Goal: Task Accomplishment & Management: Use online tool/utility

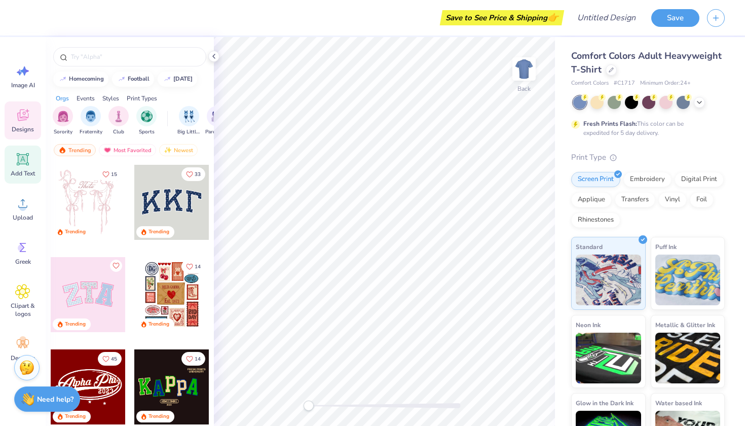
click at [18, 169] on div "Add Text" at bounding box center [23, 164] width 36 height 38
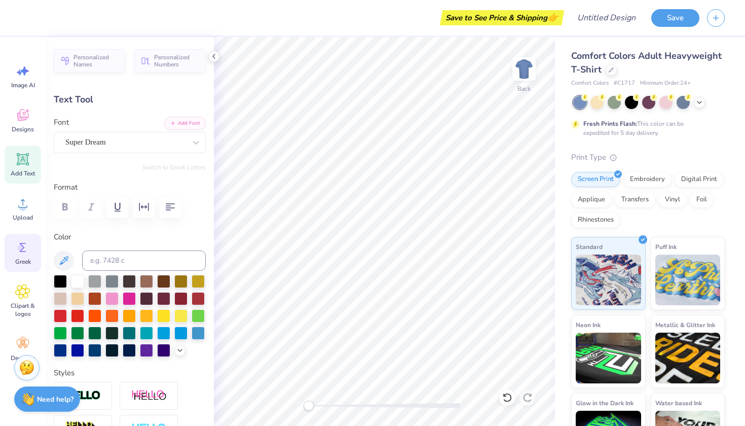
click at [10, 252] on div "Greek" at bounding box center [23, 253] width 36 height 38
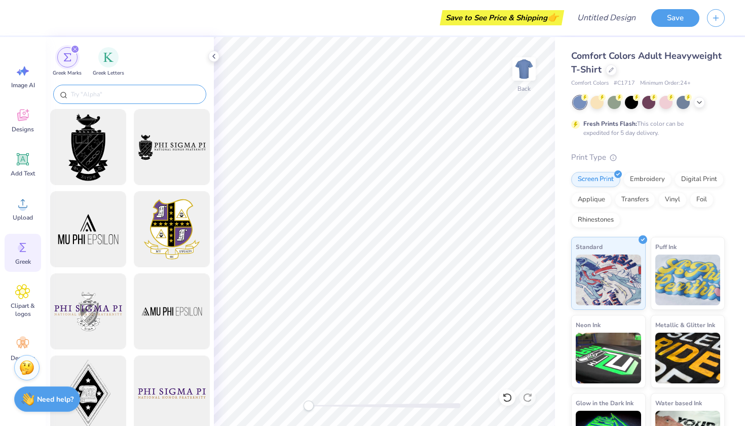
click at [150, 94] on input "text" at bounding box center [135, 94] width 130 height 10
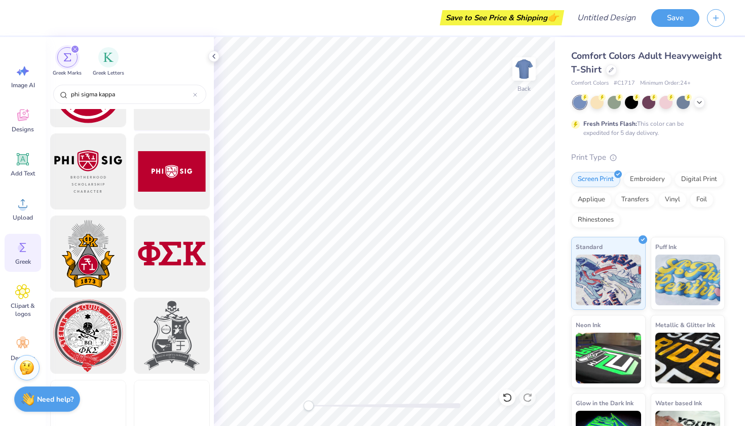
scroll to position [144, 0]
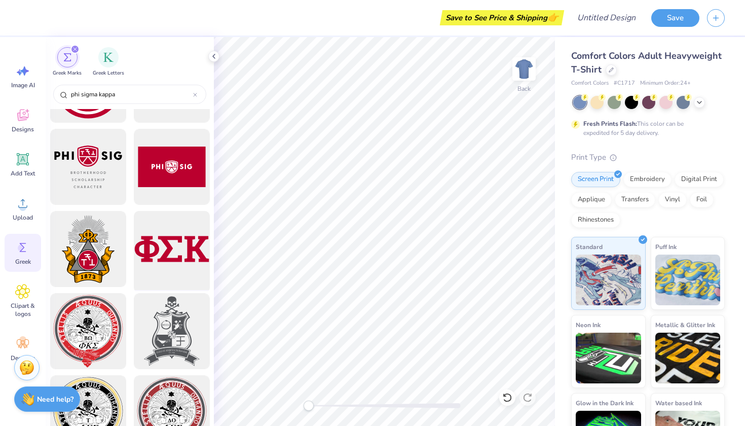
type input "phi sigma kappa"
click at [176, 246] on div at bounding box center [172, 249] width 84 height 84
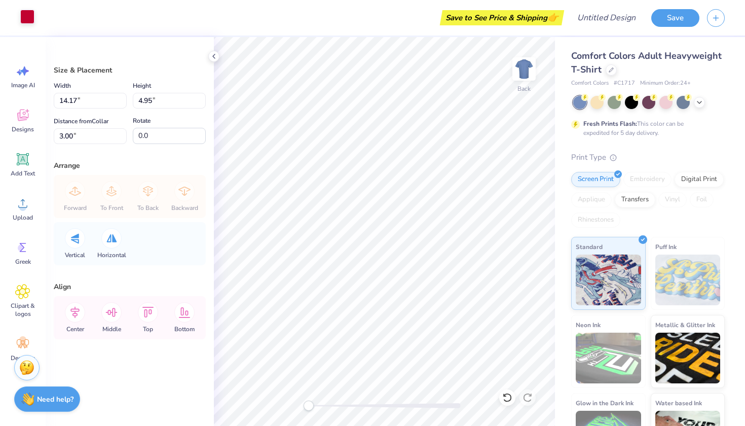
click at [29, 14] on div at bounding box center [27, 17] width 14 height 14
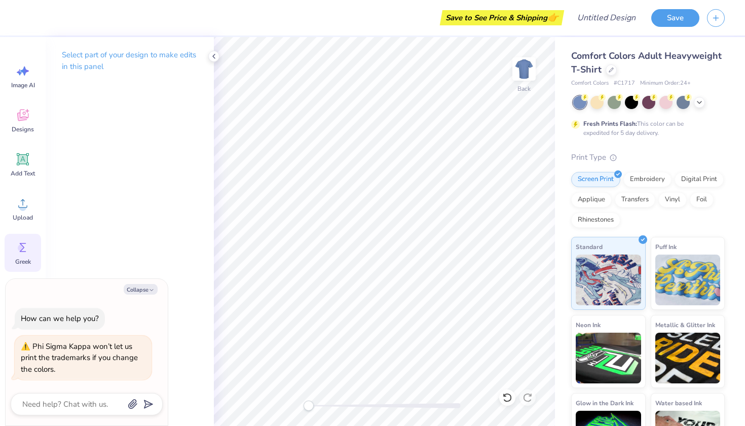
click at [13, 247] on div "Greek" at bounding box center [23, 253] width 36 height 38
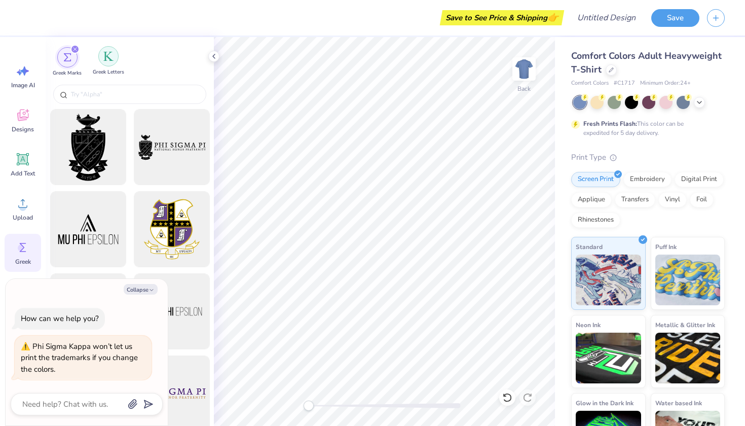
click at [107, 56] on img "filter for Greek Letters" at bounding box center [108, 56] width 10 height 10
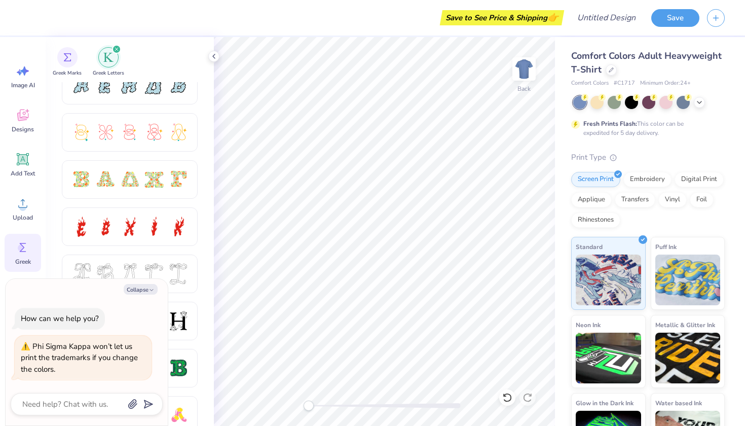
scroll to position [252, 0]
click at [149, 293] on icon "button" at bounding box center [151, 290] width 6 height 6
type textarea "x"
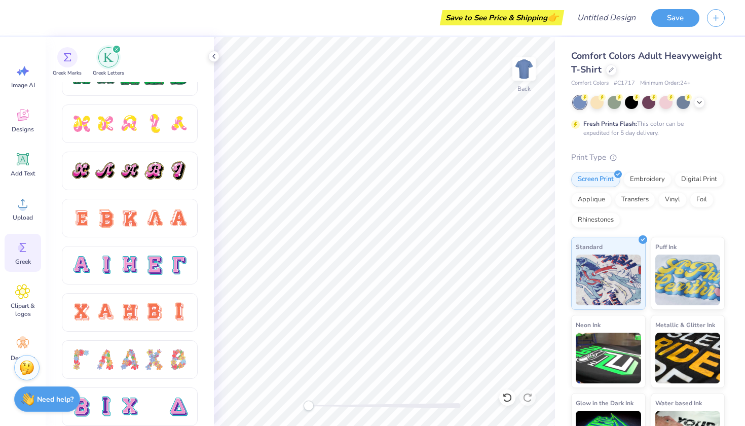
scroll to position [568, 0]
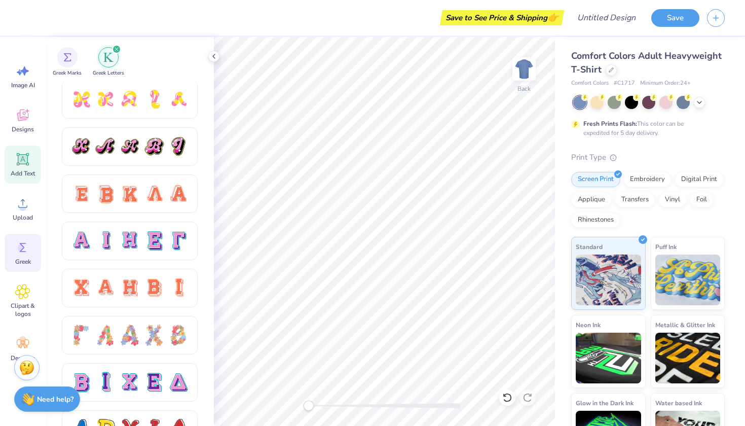
click at [19, 155] on icon at bounding box center [23, 160] width 10 height 10
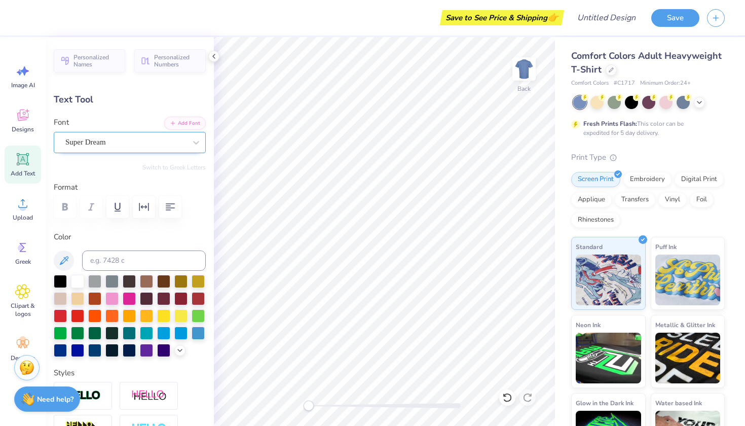
click at [178, 140] on div "Super Dream" at bounding box center [125, 142] width 123 height 16
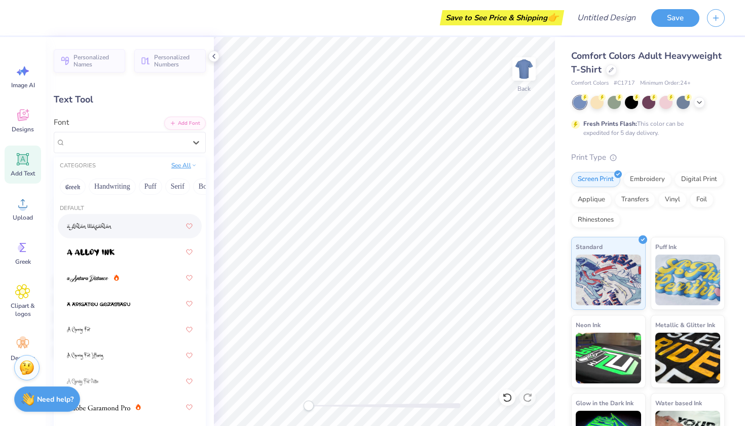
click at [184, 165] on button "See All" at bounding box center [183, 165] width 31 height 10
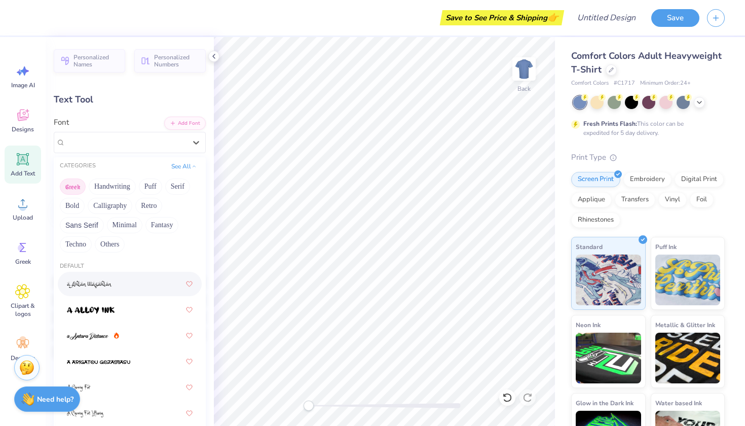
click at [67, 187] on button "Greek" at bounding box center [73, 186] width 26 height 16
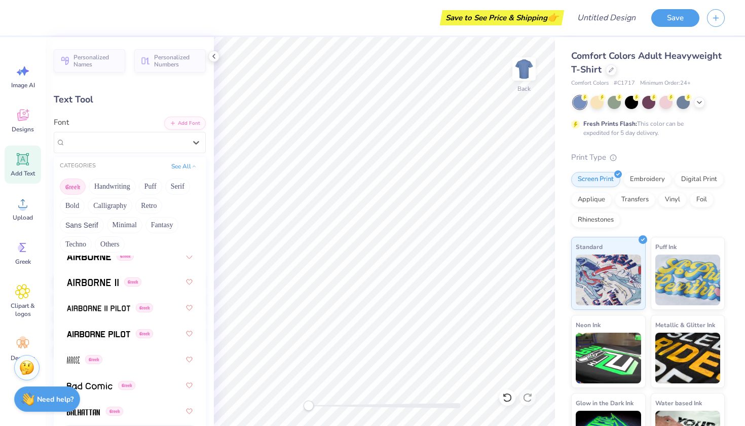
scroll to position [26, 0]
click at [127, 316] on div "Greek" at bounding box center [130, 309] width 126 height 18
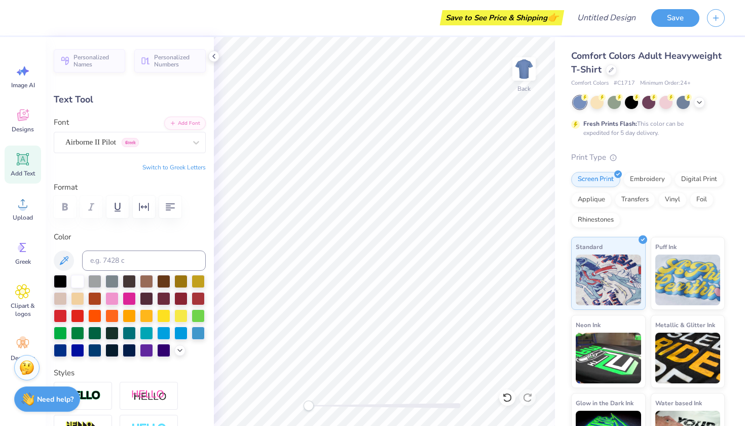
click at [185, 167] on button "Switch to Greek Letters" at bounding box center [173, 167] width 63 height 8
type textarea "π"
type textarea "η"
type textarea "τ"
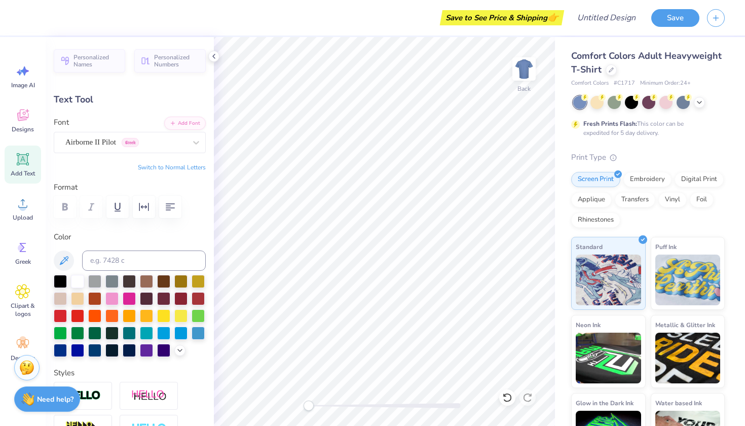
type textarea "ψ"
type textarea "υ"
type textarea "ι"
type textarea "ο"
type textarea "j"
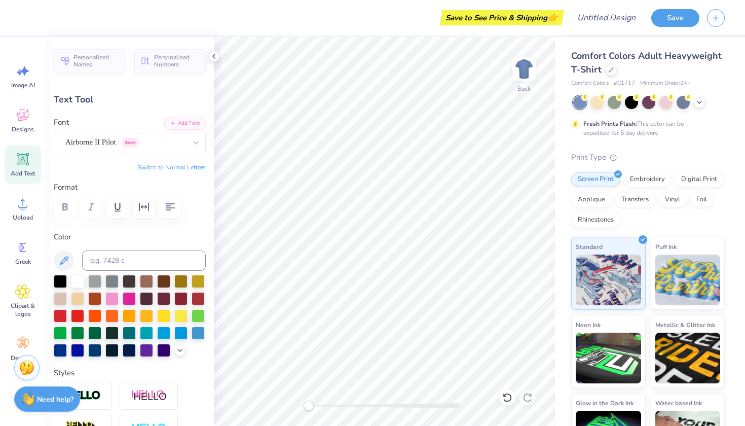
type textarea "η"
type textarea "γ"
type textarea "φσκ"
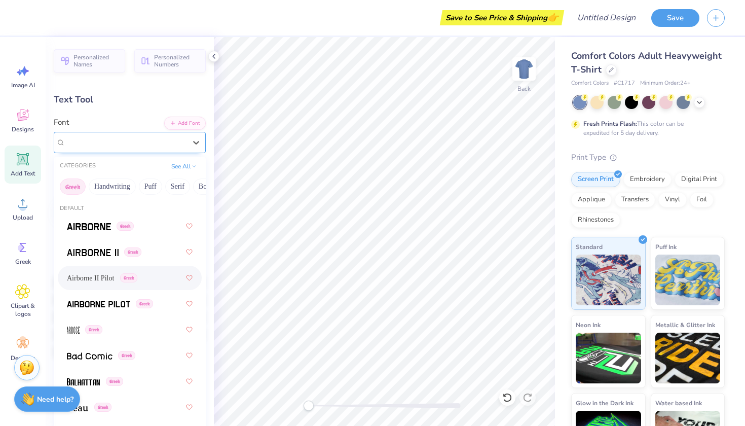
click at [161, 144] on div "Airborne II Pilot Greek" at bounding box center [125, 142] width 123 height 16
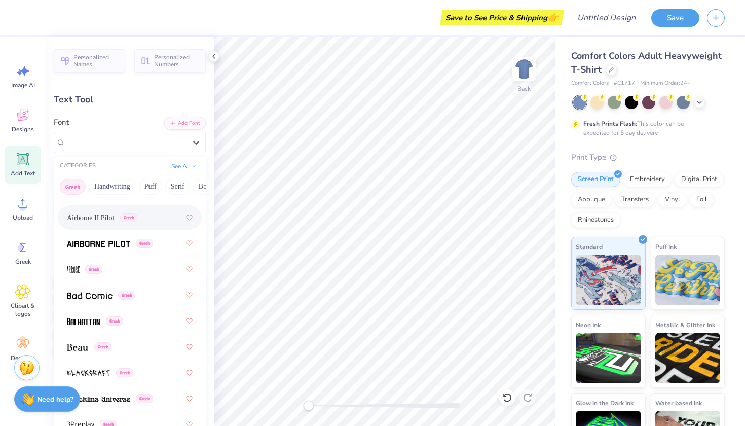
scroll to position [82, 0]
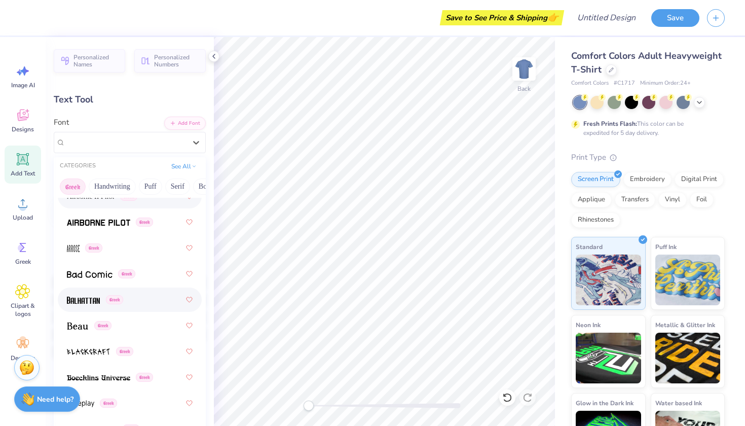
click at [93, 301] on img at bounding box center [83, 299] width 33 height 7
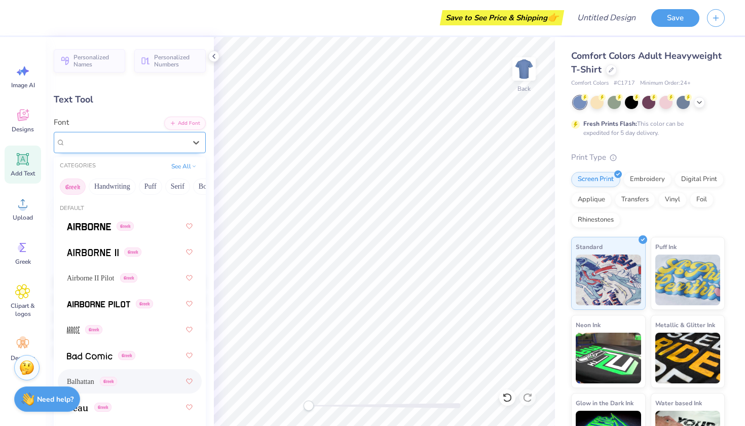
click at [112, 140] on span "Greek" at bounding box center [108, 142] width 17 height 9
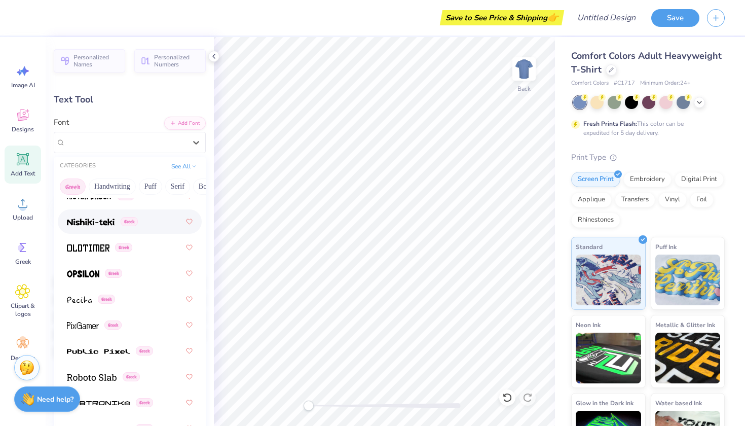
scroll to position [754, 0]
click at [95, 250] on img at bounding box center [88, 248] width 43 height 7
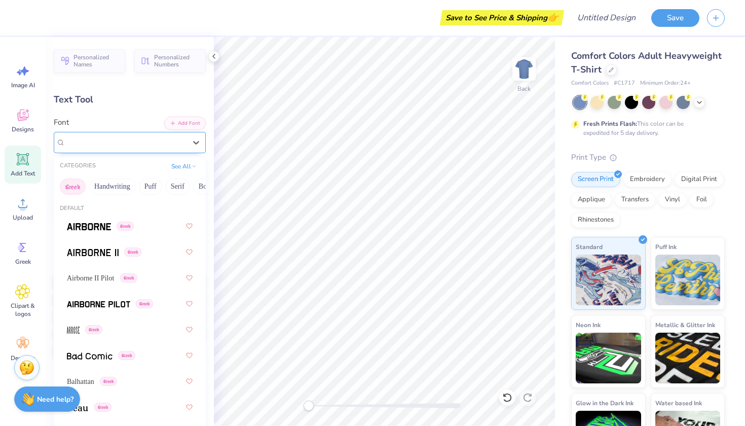
click at [136, 141] on div "Oldtimer Greek" at bounding box center [125, 142] width 123 height 16
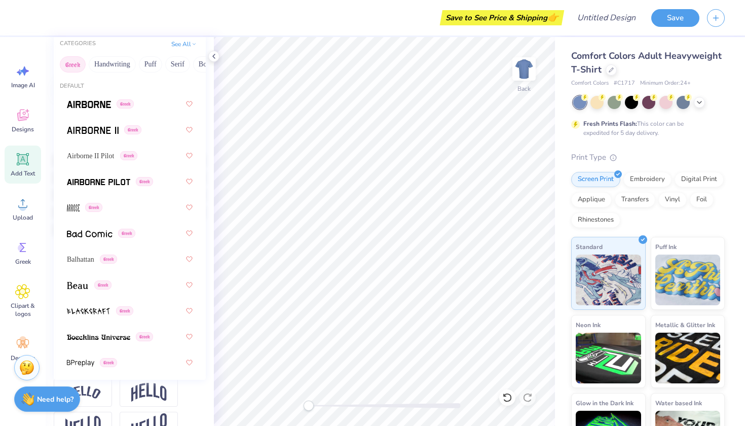
scroll to position [121, 0]
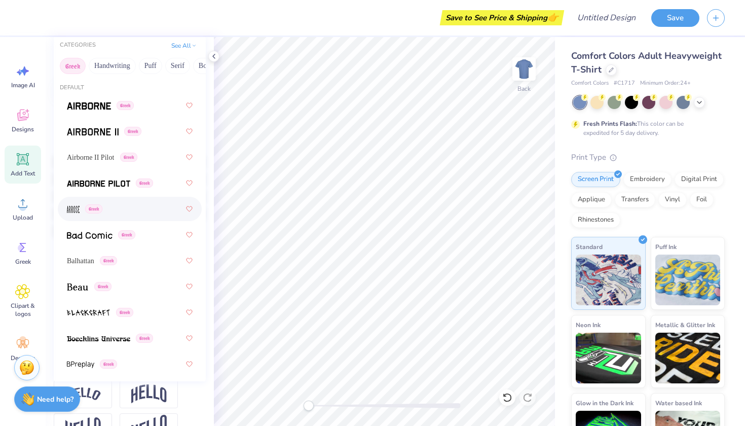
click at [109, 208] on div "Greek" at bounding box center [130, 209] width 126 height 18
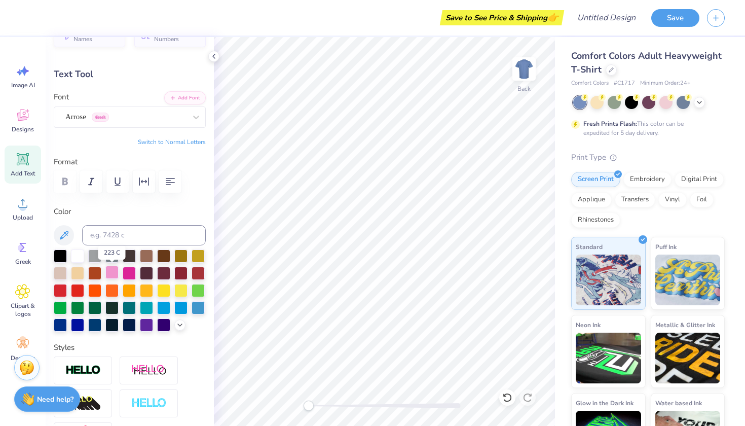
scroll to position [26, 0]
click at [121, 114] on div "Arrose Greek" at bounding box center [125, 116] width 123 height 16
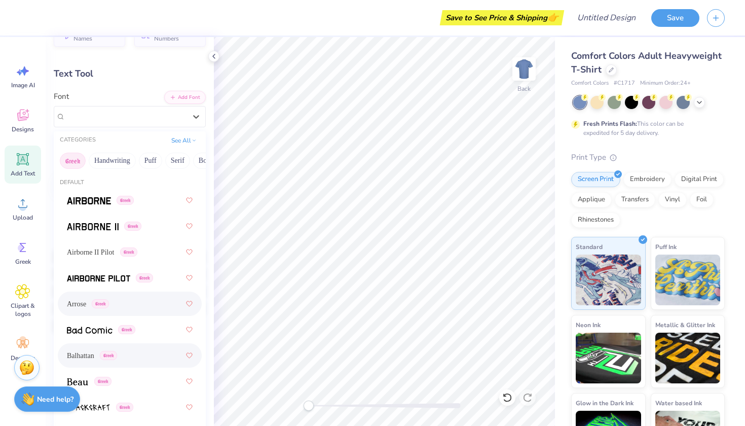
click at [92, 361] on span "Balhattan" at bounding box center [80, 355] width 27 height 11
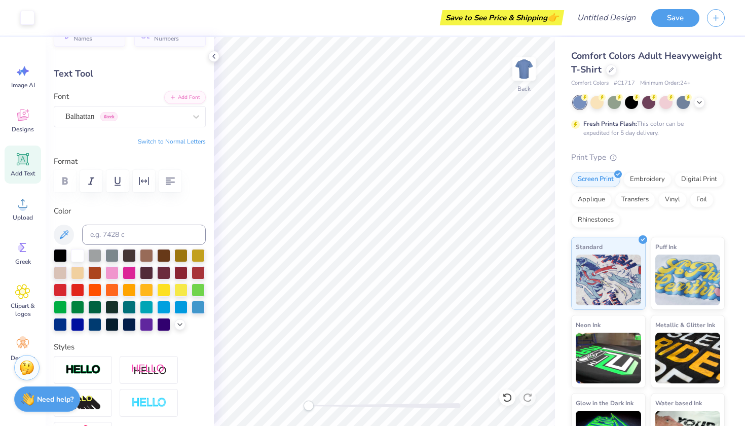
type input "3.18"
type input "1.59"
type input "11.71"
click at [134, 108] on div "Balhattan Greek" at bounding box center [125, 116] width 123 height 16
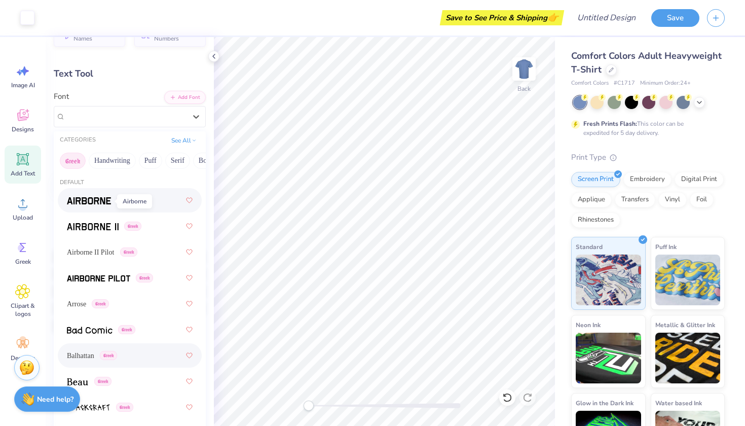
click at [108, 204] on img at bounding box center [89, 200] width 44 height 7
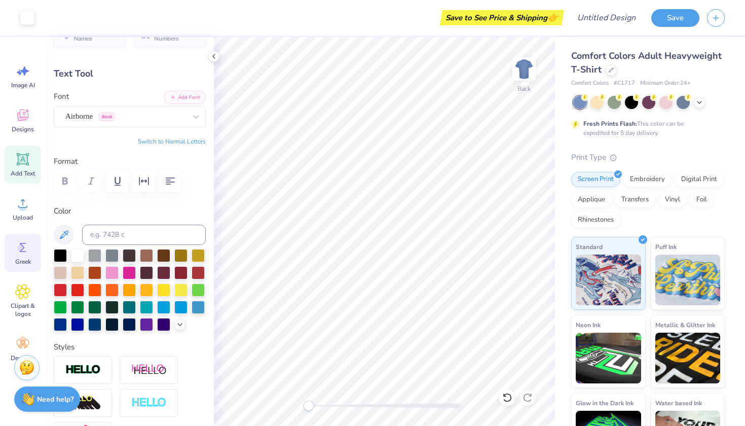
click at [14, 254] on div "Greek" at bounding box center [23, 253] width 36 height 38
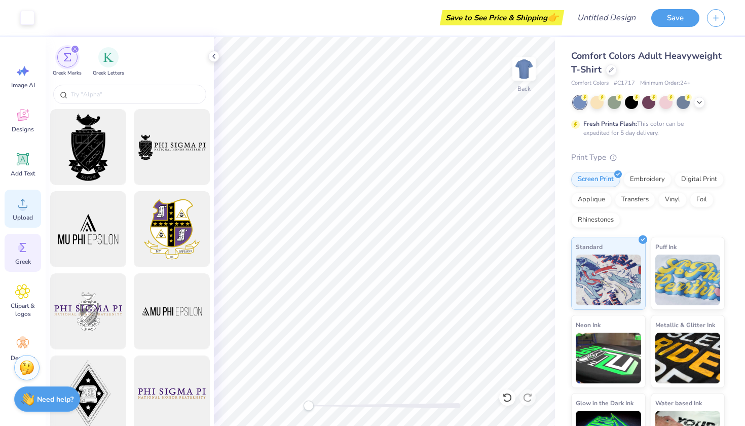
click at [28, 218] on span "Upload" at bounding box center [23, 217] width 20 height 8
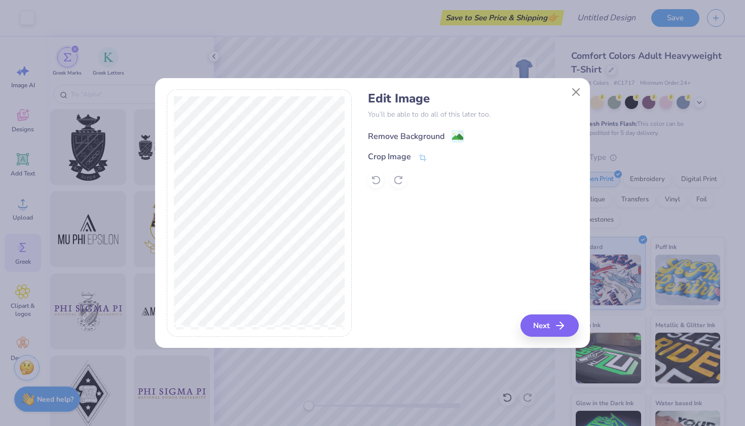
click at [407, 134] on div "Remove Background" at bounding box center [406, 136] width 77 height 12
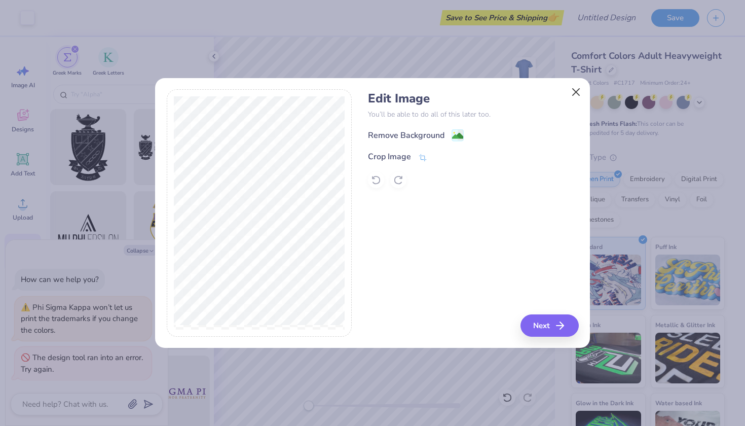
click at [576, 91] on button "Close" at bounding box center [576, 91] width 19 height 19
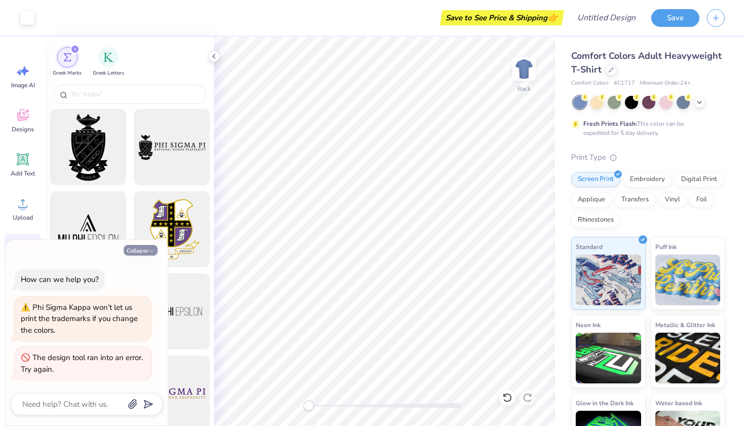
click at [133, 246] on button "Collapse" at bounding box center [141, 250] width 34 height 11
type textarea "x"
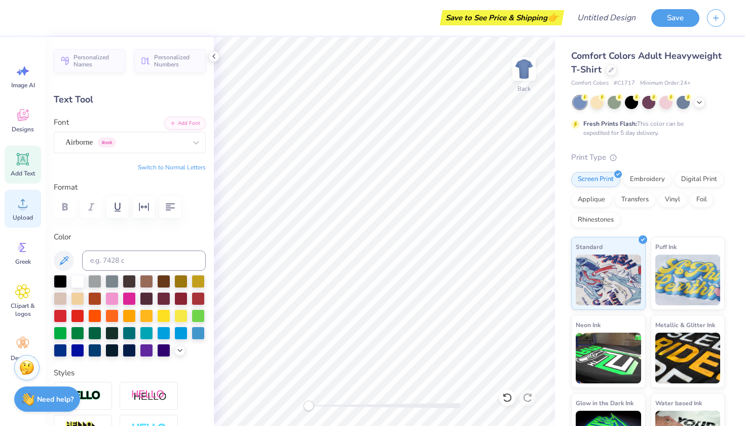
click at [23, 210] on circle at bounding box center [22, 207] width 7 height 7
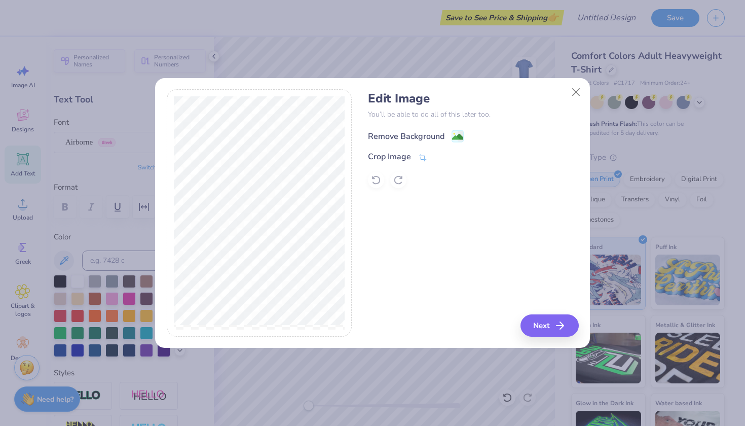
click at [429, 132] on div "Remove Background" at bounding box center [406, 136] width 77 height 12
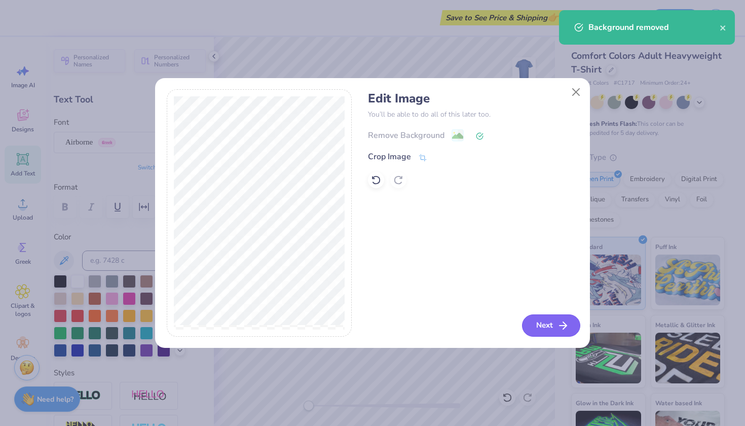
click at [541, 325] on button "Next" at bounding box center [551, 325] width 58 height 22
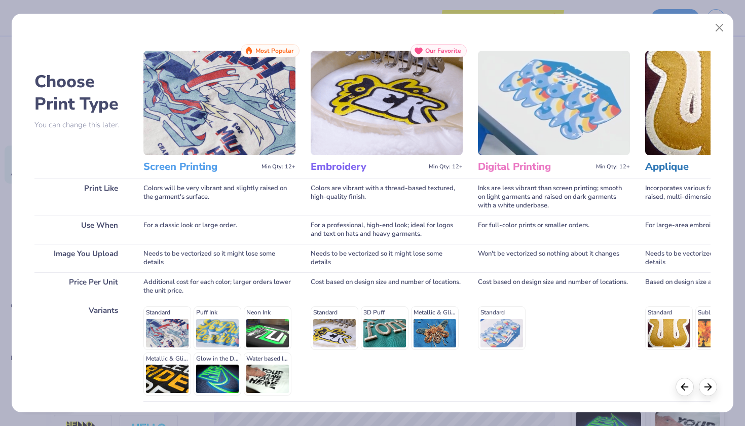
scroll to position [0, 0]
click at [238, 95] on img at bounding box center [219, 103] width 152 height 104
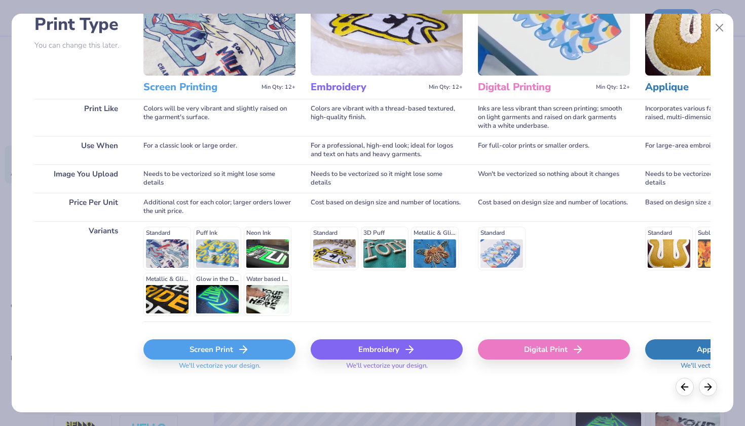
scroll to position [79, 0]
click at [224, 355] on div "Screen Print" at bounding box center [219, 350] width 152 height 20
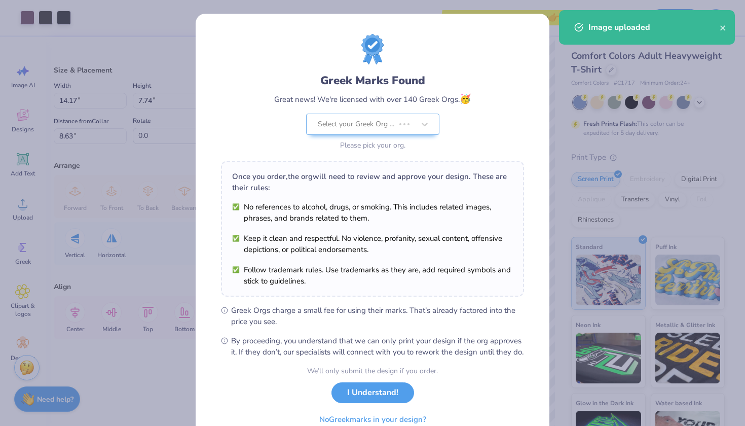
click at [411, 204] on li "No references to alcohol, drugs, or smoking. This includes related images, phra…" at bounding box center [372, 212] width 281 height 22
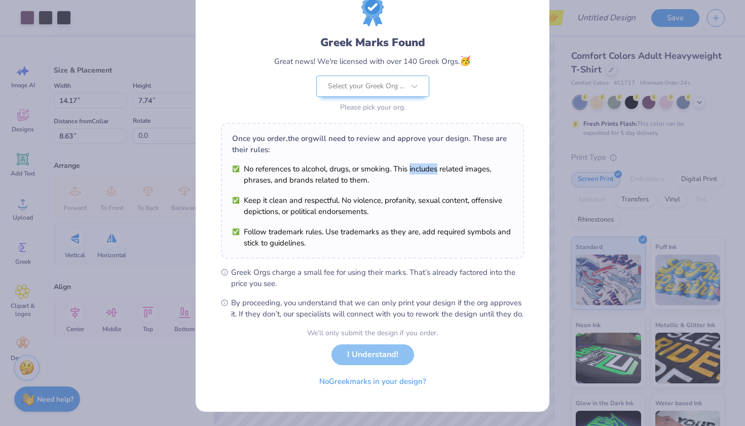
scroll to position [49, 0]
click at [374, 357] on div "We’ll only submit the design if you order. I Understand! No Greek marks in your…" at bounding box center [372, 359] width 131 height 64
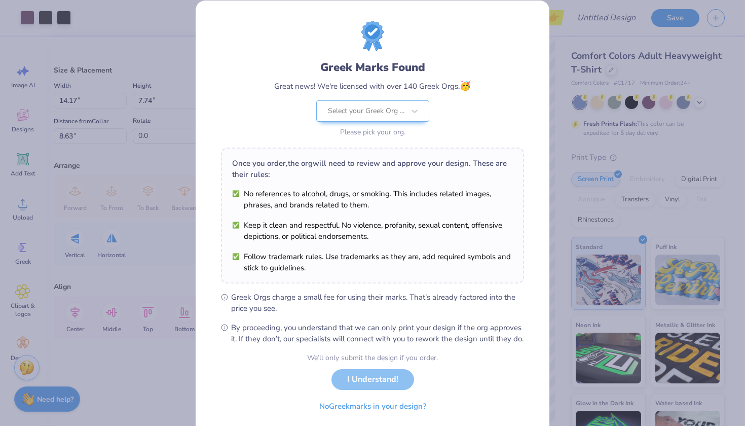
scroll to position [10, 0]
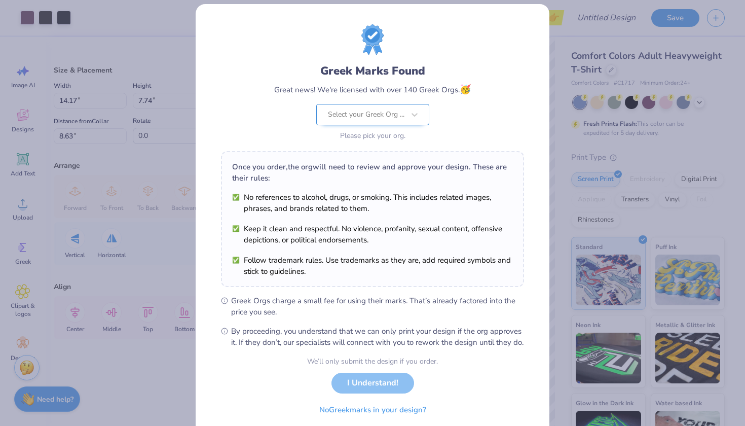
click at [370, 119] on div "Select your Greek Org ..." at bounding box center [366, 114] width 77 height 11
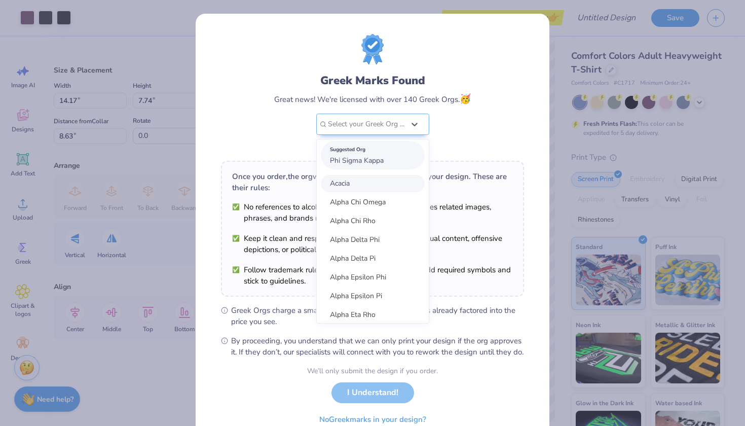
click at [365, 153] on div "Suggested Org" at bounding box center [373, 149] width 86 height 11
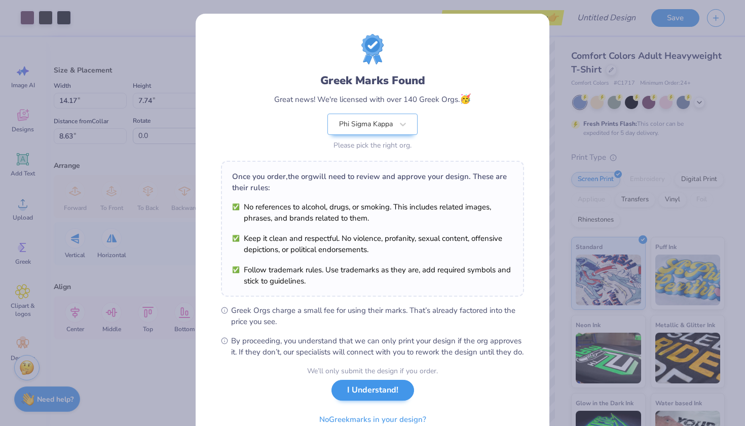
click at [370, 398] on button "I Understand!" at bounding box center [372, 390] width 83 height 21
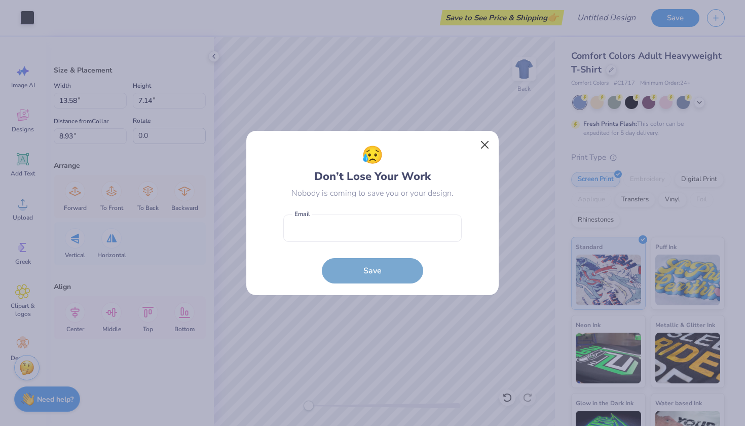
click at [483, 146] on button "Close" at bounding box center [484, 144] width 19 height 19
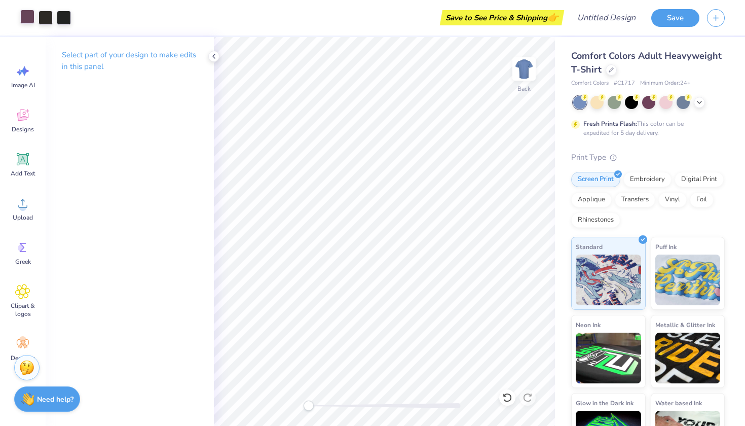
click at [29, 16] on div at bounding box center [27, 17] width 14 height 14
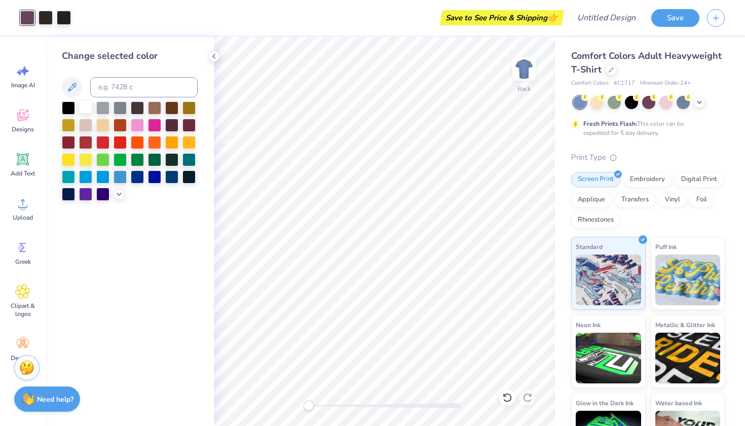
click at [84, 108] on div at bounding box center [85, 106] width 13 height 13
click at [44, 21] on div at bounding box center [46, 17] width 14 height 14
click at [84, 109] on div at bounding box center [85, 106] width 13 height 13
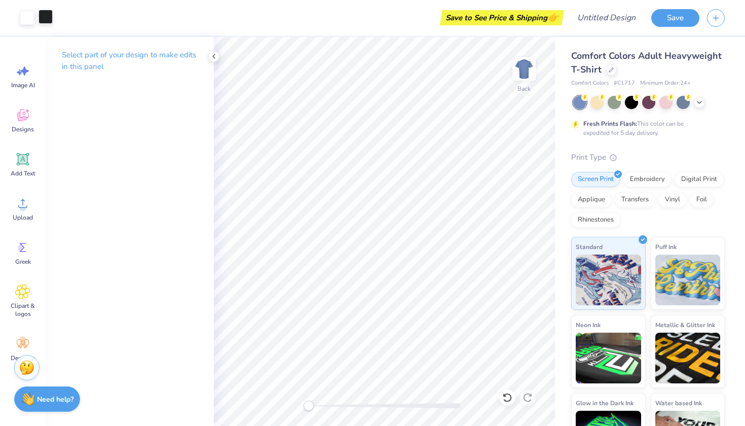
click at [47, 15] on div at bounding box center [46, 17] width 14 height 14
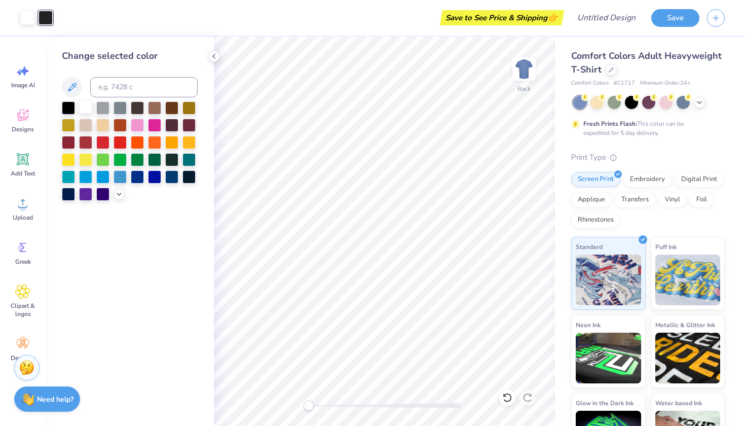
click at [82, 109] on div at bounding box center [85, 106] width 13 height 13
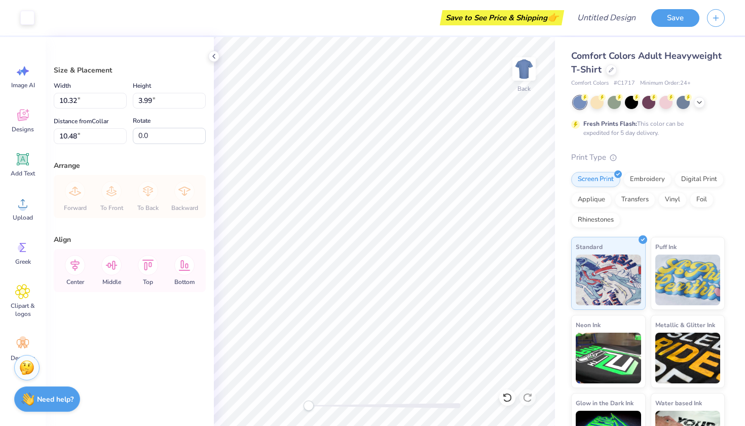
type input "3.00"
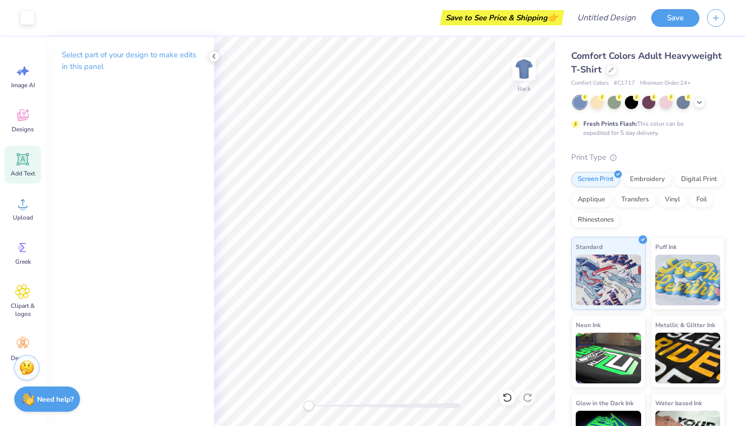
click at [17, 163] on icon at bounding box center [23, 159] width 12 height 12
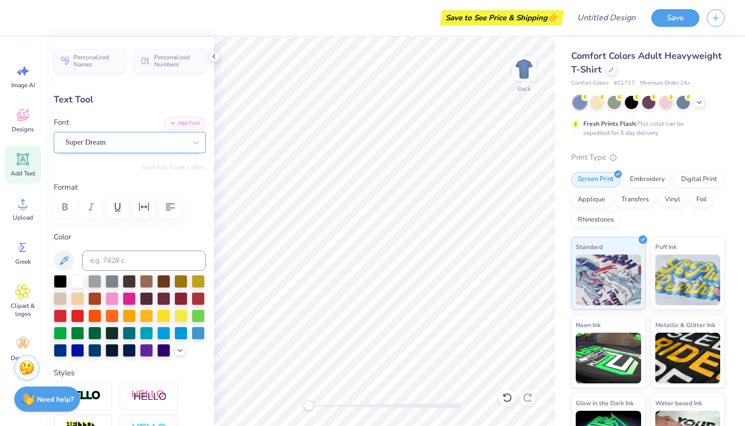
click at [161, 139] on div "Super Dream" at bounding box center [125, 142] width 123 height 16
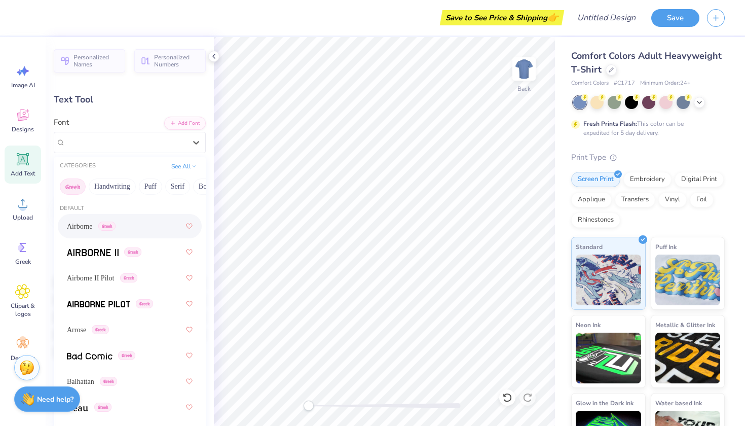
click at [103, 230] on div "Airborne Greek" at bounding box center [91, 226] width 49 height 11
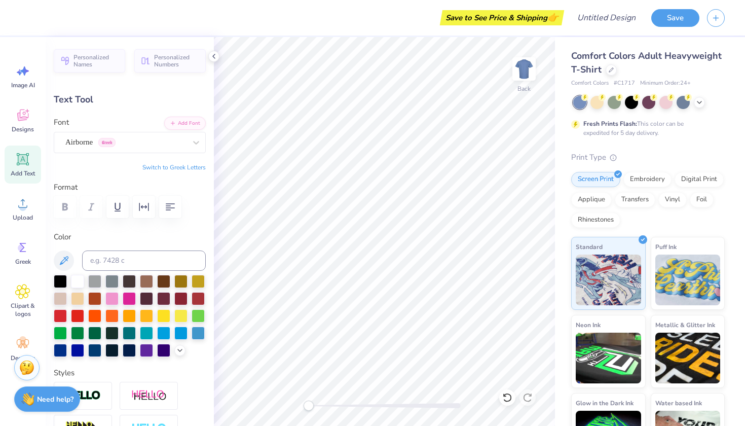
click at [173, 166] on button "Switch to Greek Letters" at bounding box center [173, 167] width 63 height 8
click at [173, 166] on button "Switch to Normal Letters" at bounding box center [172, 167] width 68 height 8
type textarea "PHI SIGMA KAPPA"
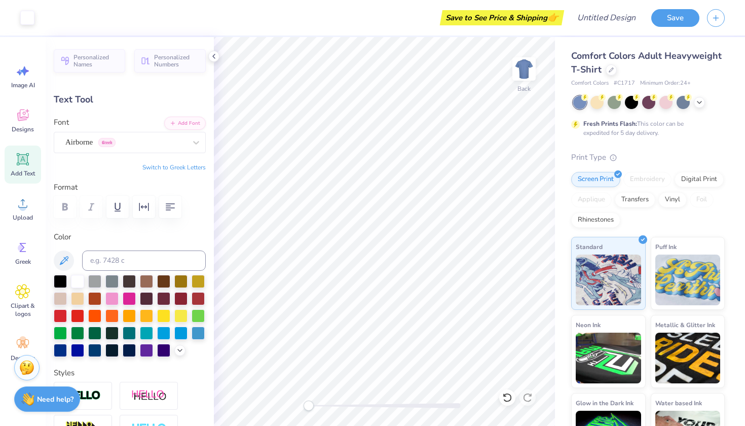
type input "14.17"
type input "1.28"
type input "11.86"
type input "11.05"
type input "1.00"
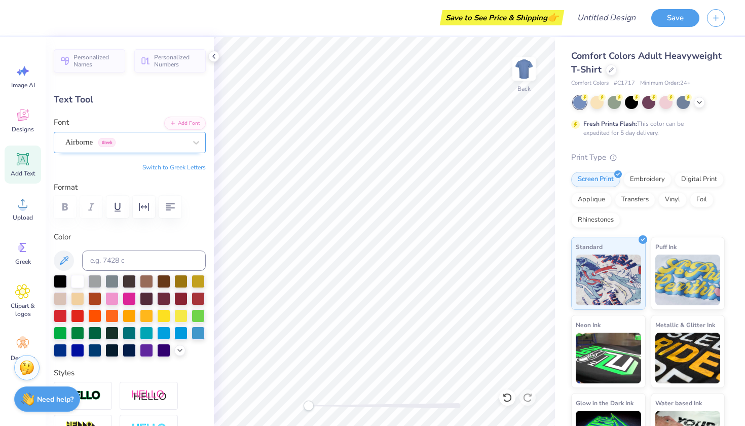
click at [157, 144] on div "Airborne Greek" at bounding box center [125, 142] width 123 height 16
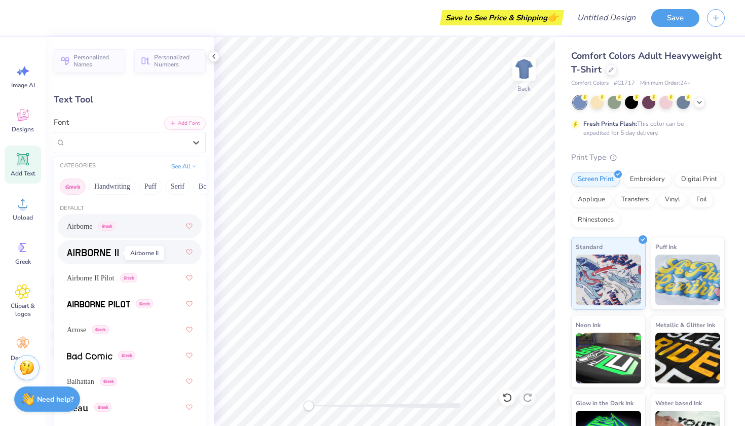
click at [106, 250] on img at bounding box center [93, 252] width 52 height 7
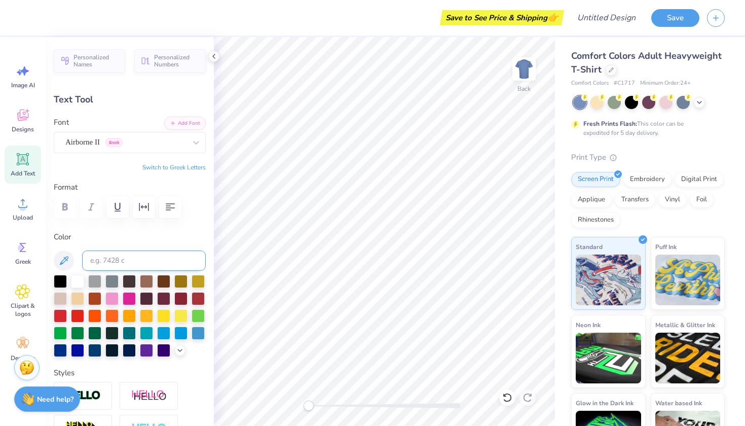
type input "10.49"
type input "0.96"
type input "7.73"
click at [22, 172] on span "Add Text" at bounding box center [23, 173] width 24 height 8
type input "5.59"
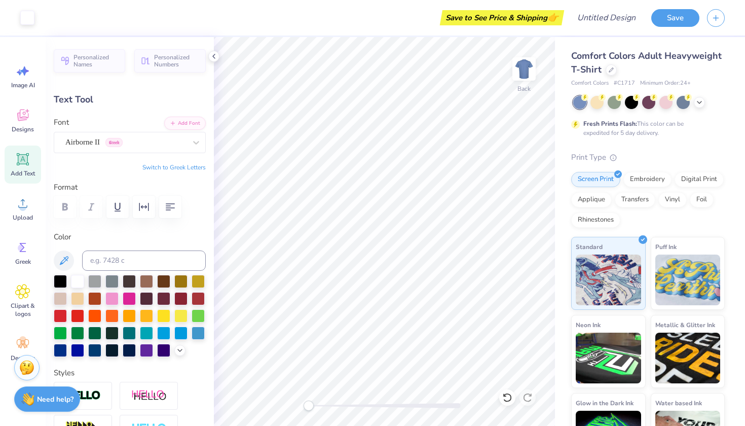
type input "1.62"
type input "11.69"
type textarea "-"
type input "0.98"
type input "0.21"
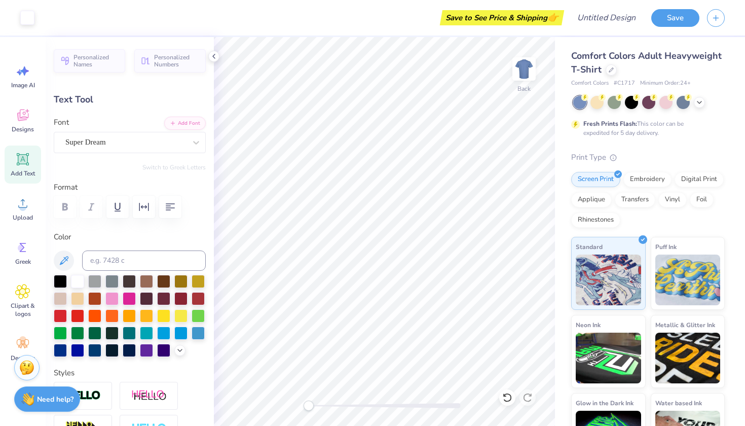
type input "12.39"
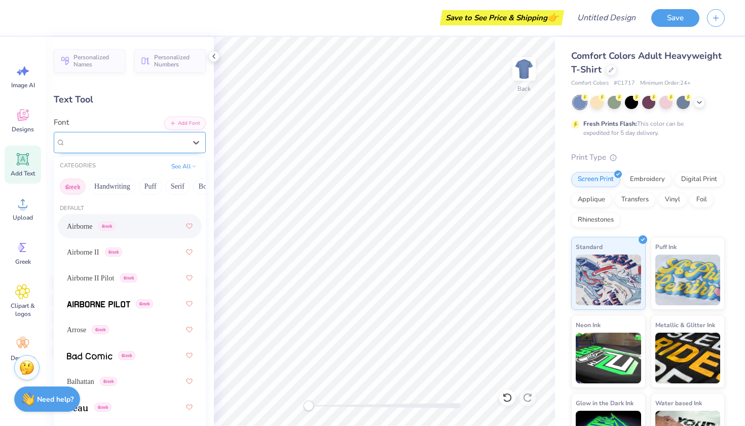
click at [132, 141] on div "Super Dream" at bounding box center [125, 142] width 123 height 16
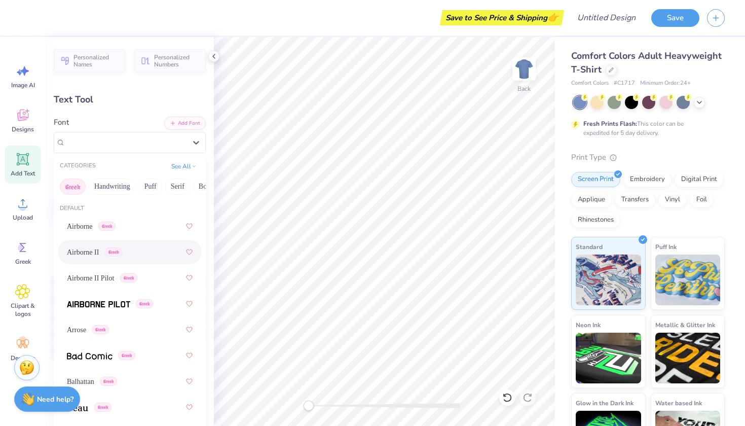
click at [96, 245] on div "Airborne II Greek" at bounding box center [130, 252] width 126 height 18
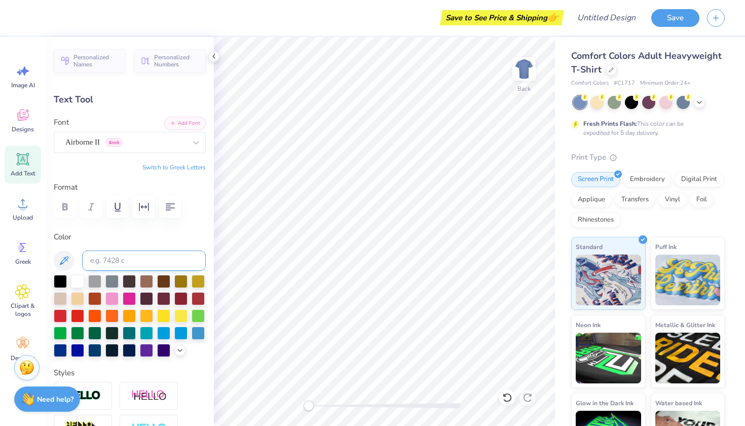
type input "2.98"
type input "1.66"
type input "12.37"
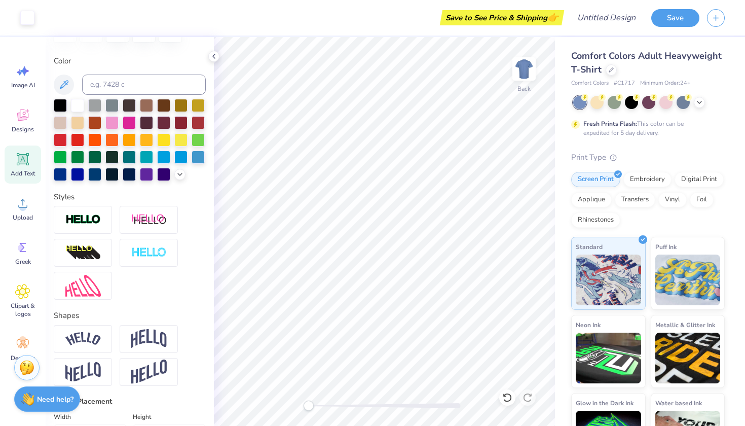
scroll to position [178, 0]
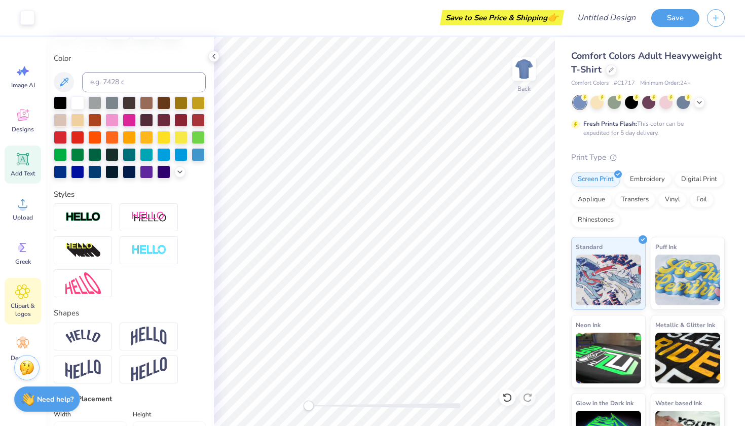
click at [22, 291] on icon at bounding box center [23, 291] width 6 height 6
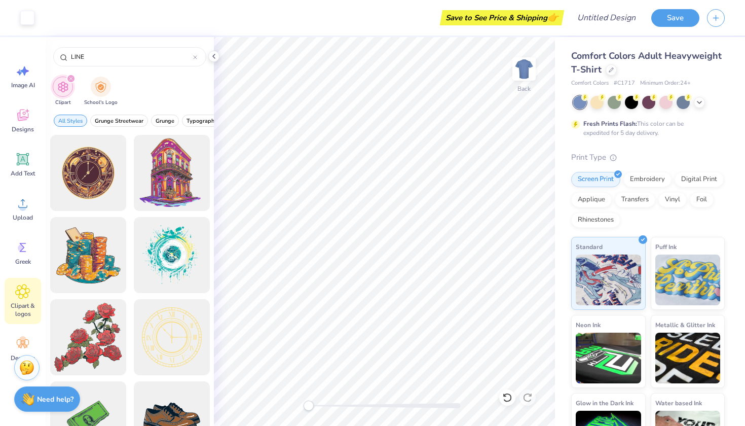
type input "LINE"
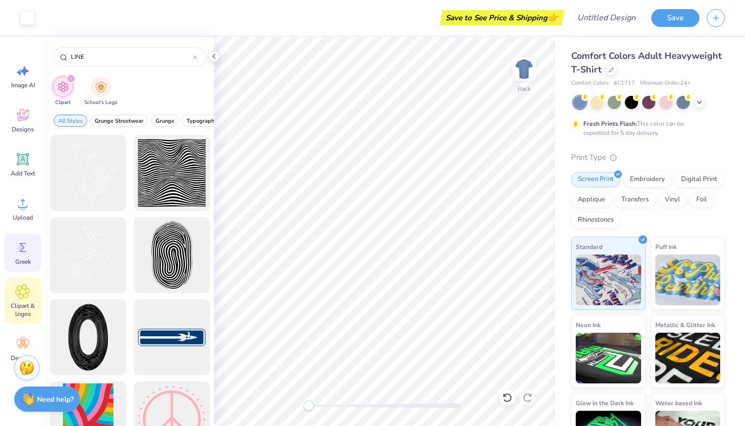
click at [19, 251] on icon at bounding box center [22, 247] width 15 height 15
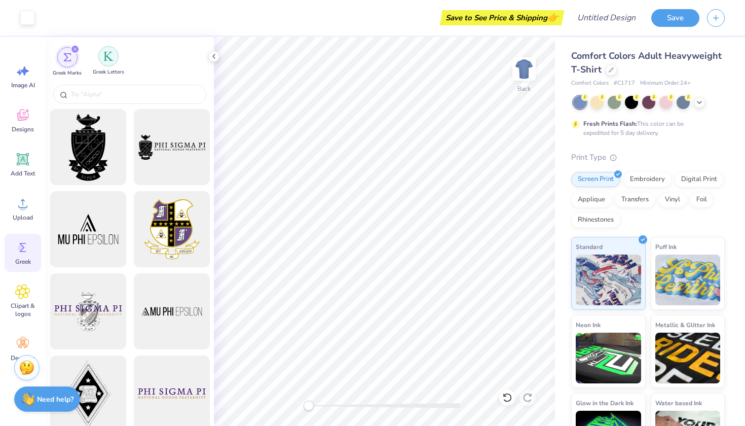
scroll to position [0, 0]
click at [111, 64] on div "filter for Greek Letters" at bounding box center [108, 56] width 20 height 20
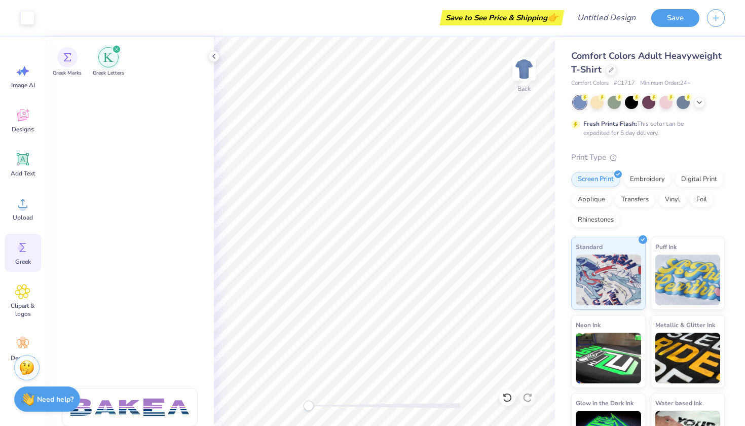
scroll to position [1682, 0]
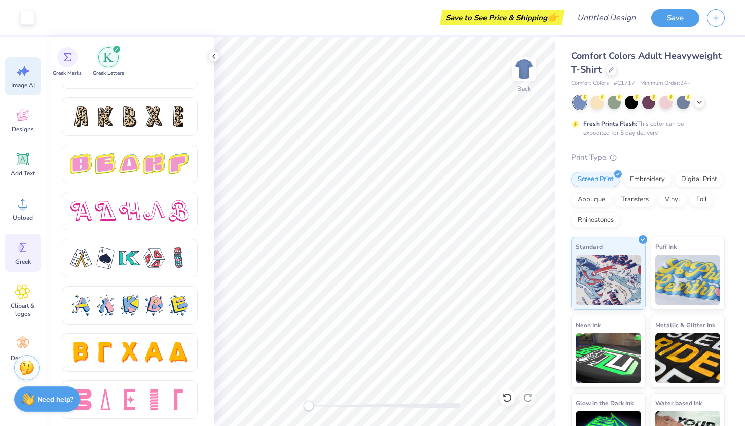
click at [20, 81] on div "Image AI" at bounding box center [23, 76] width 36 height 38
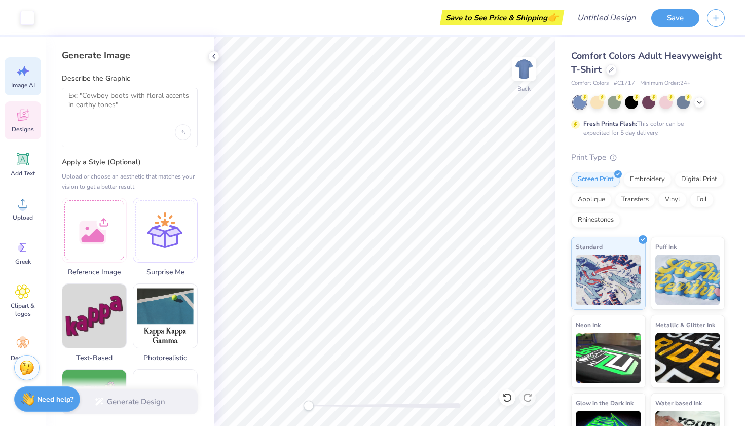
click at [25, 108] on icon at bounding box center [22, 114] width 15 height 15
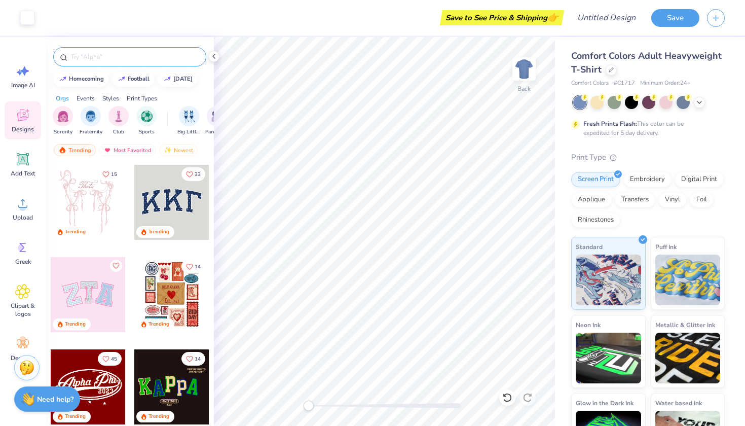
click at [104, 58] on input "text" at bounding box center [135, 57] width 130 height 10
type input "line"
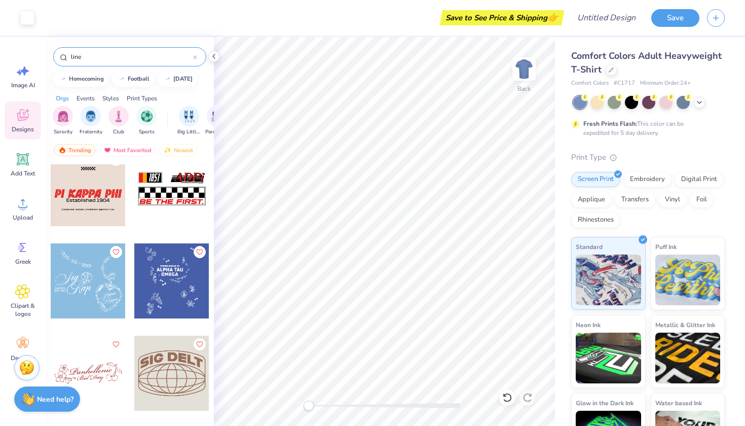
scroll to position [203, 0]
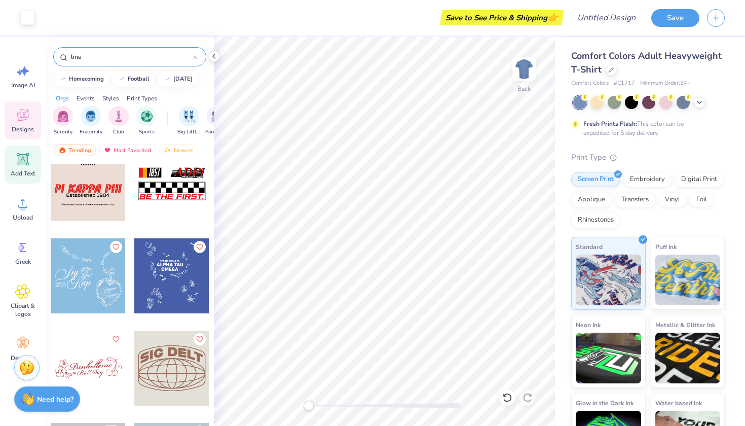
click at [30, 169] on div "Add Text" at bounding box center [23, 164] width 36 height 38
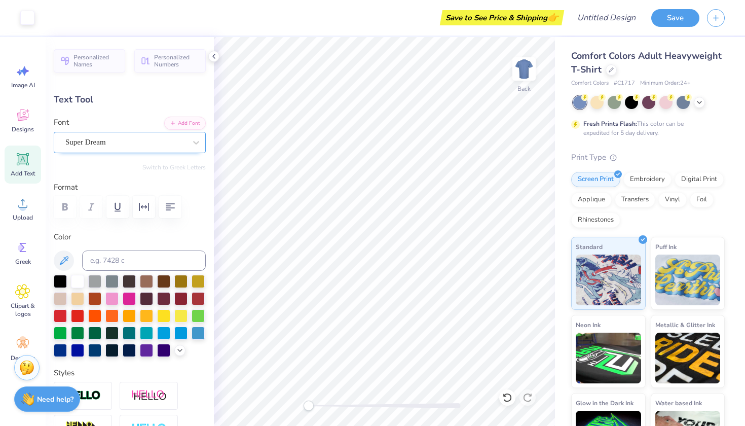
click at [126, 138] on div "Super Dream" at bounding box center [125, 142] width 123 height 16
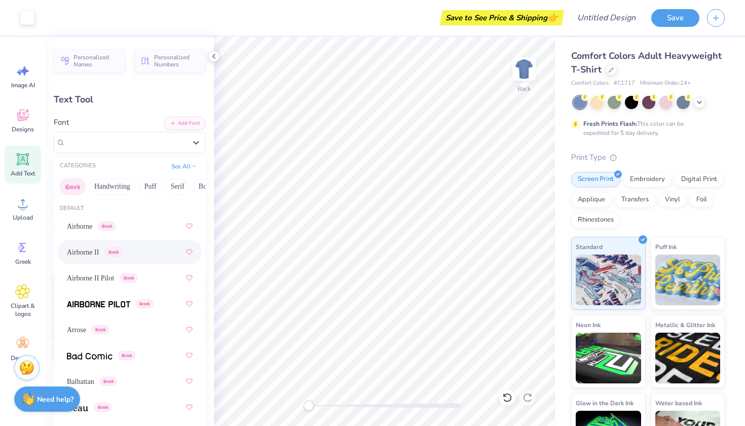
click at [108, 248] on div "Airborne II Greek" at bounding box center [94, 252] width 55 height 11
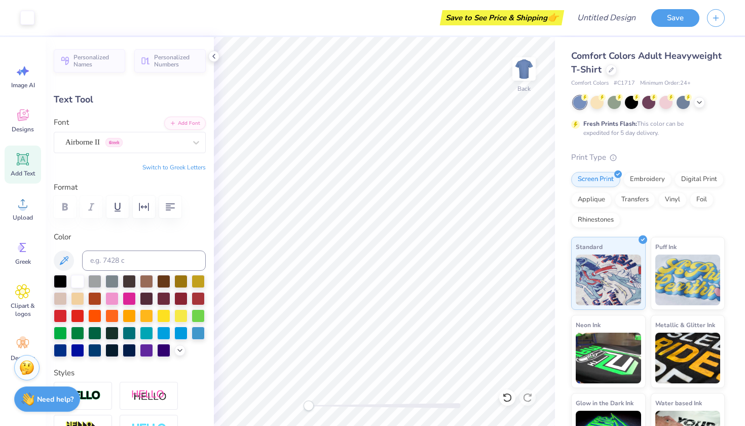
click at [21, 165] on icon at bounding box center [22, 159] width 15 height 15
click at [118, 147] on div at bounding box center [125, 142] width 121 height 14
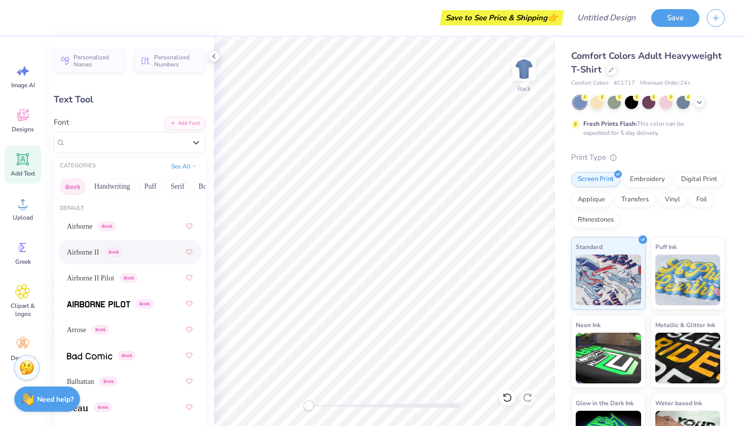
click at [91, 254] on span "Airborne II" at bounding box center [83, 252] width 32 height 11
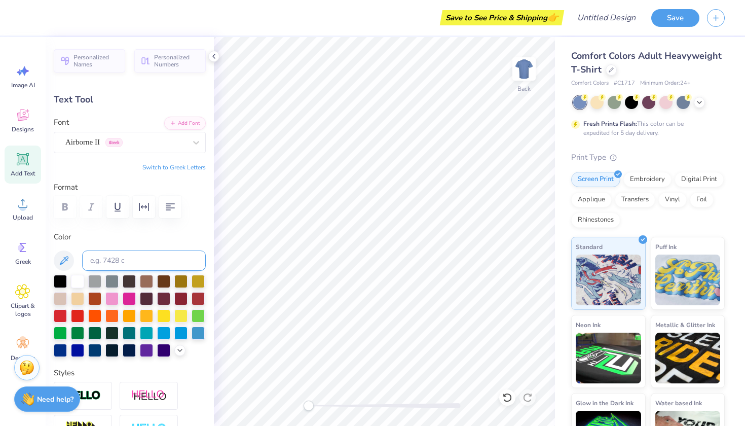
scroll to position [0, 0]
type textarea "-"
type textarea "_________"
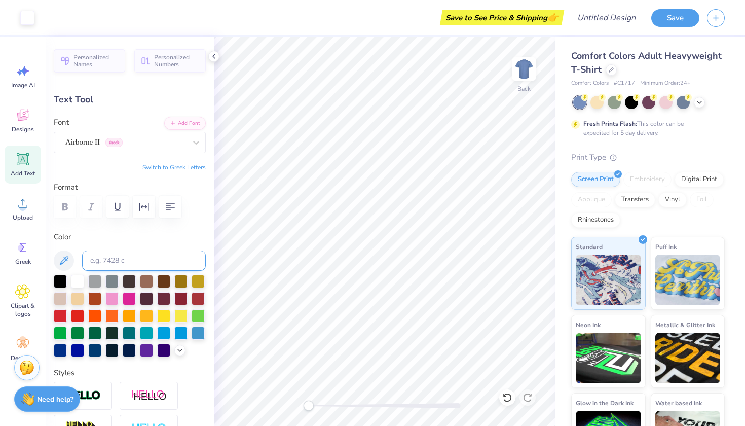
type input "13.23"
type input "0.26"
type input "12.37"
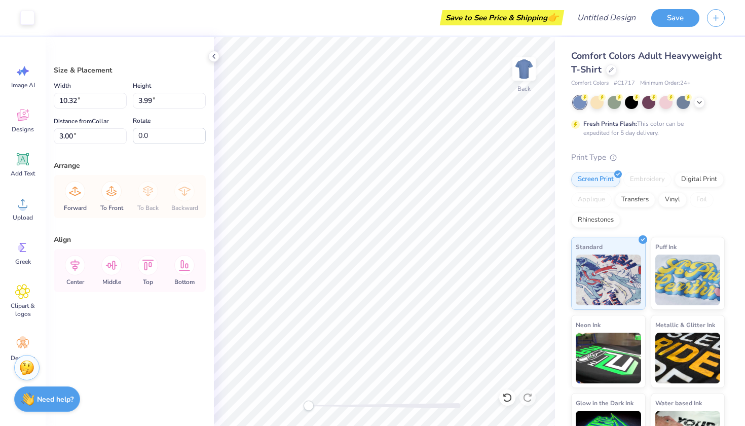
type input "3.52"
type input "4.71"
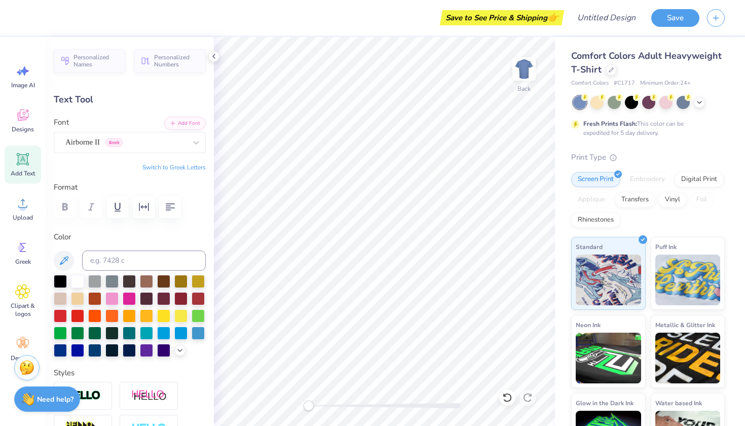
type textarea "________"
type input "11.76"
type input "9.24"
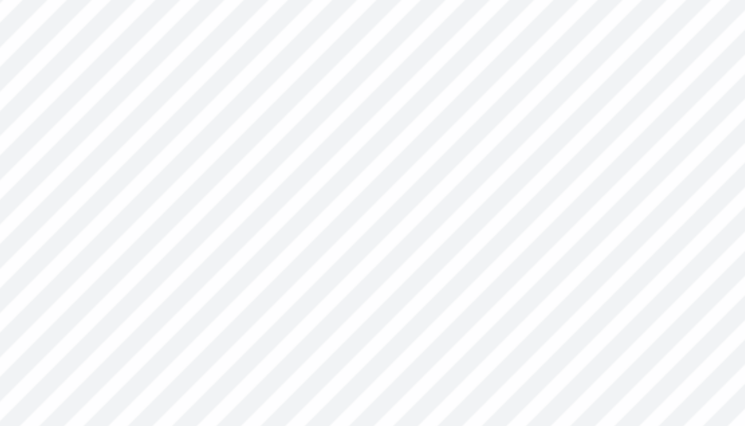
type input "11.11"
type input "0.24"
type input "11.76"
type input "0.26"
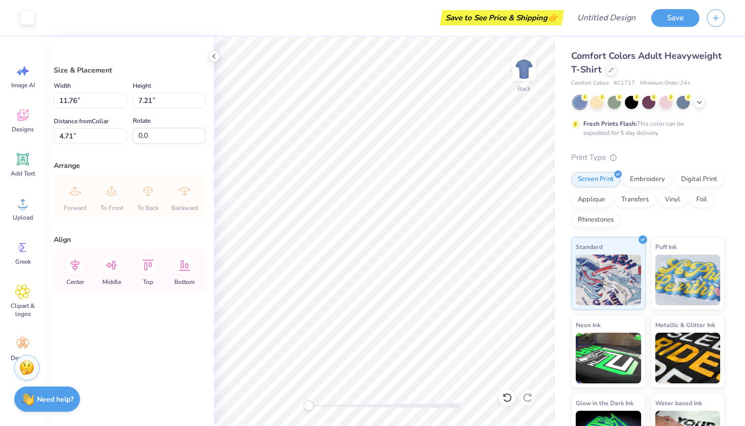
type input "9.12"
type input "5.59"
type input "3.00"
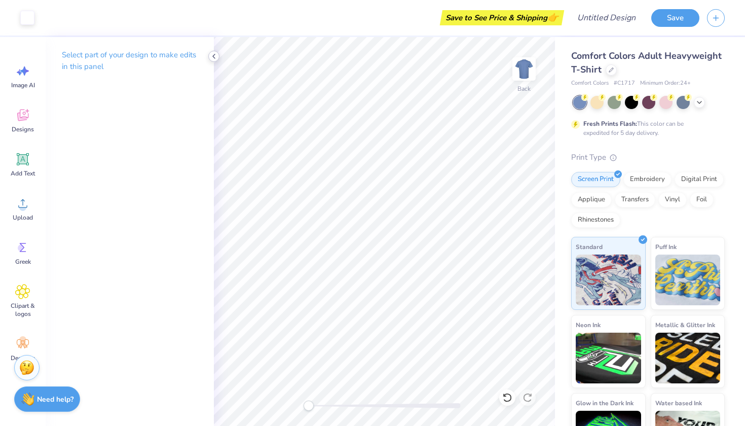
click at [213, 58] on icon at bounding box center [214, 56] width 8 height 8
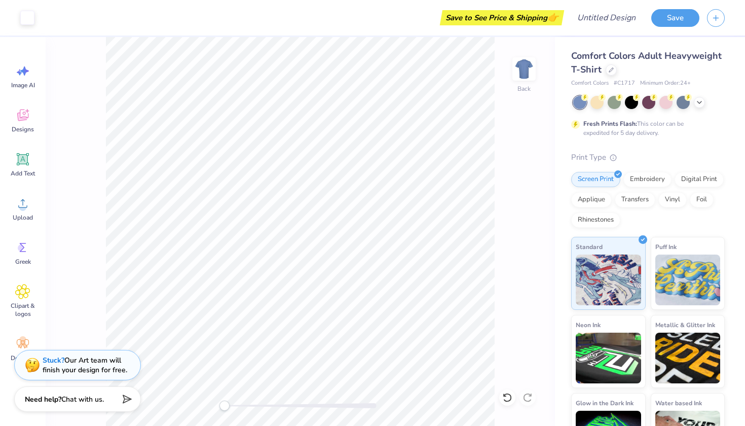
type textarea "x"
